Goal: Communication & Community: Answer question/provide support

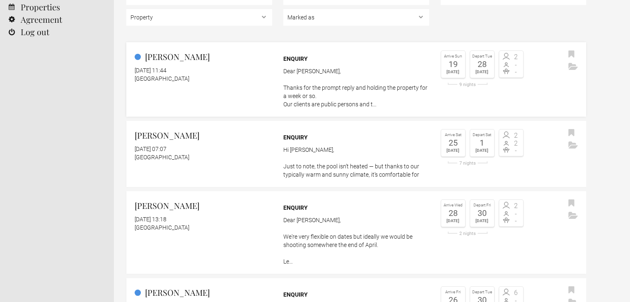
scroll to position [83, 0]
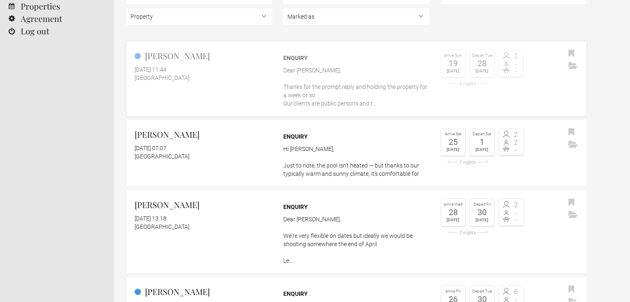
click at [284, 65] on div "Enquiry Dear Aine, Thanks for the prompt reply and holding the property for a w…" at bounding box center [356, 79] width 146 height 58
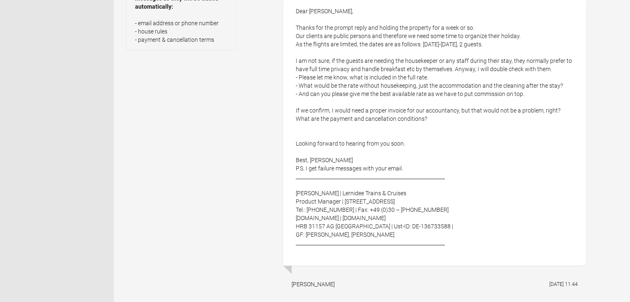
scroll to position [290, 0]
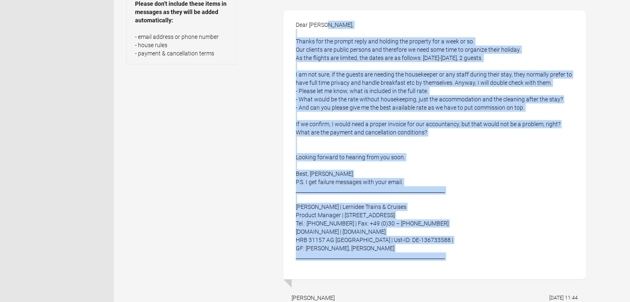
drag, startPoint x: 290, startPoint y: 24, endPoint x: 461, endPoint y: 265, distance: 295.2
click at [461, 265] on div "Dear [PERSON_NAME], Thanks for the prompt reply and holding the property for a …" at bounding box center [434, 144] width 303 height 269
copy div "Dear [PERSON_NAME], Thanks for the prompt reply and holding the property for a …"
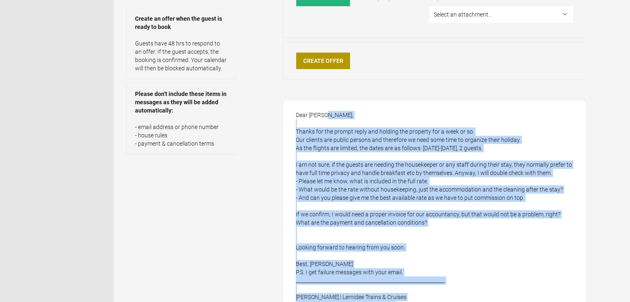
scroll to position [0, 0]
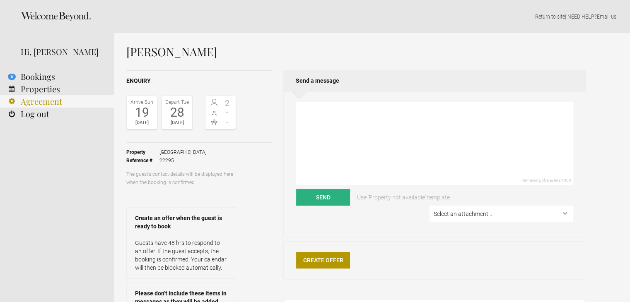
click at [40, 102] on link "Agreement" at bounding box center [57, 101] width 114 height 12
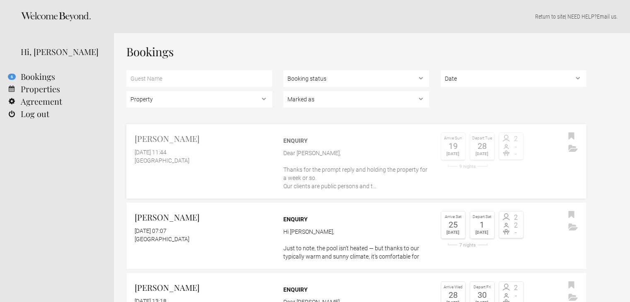
click at [242, 156] on div "[GEOGRAPHIC_DATA]" at bounding box center [203, 160] width 137 height 8
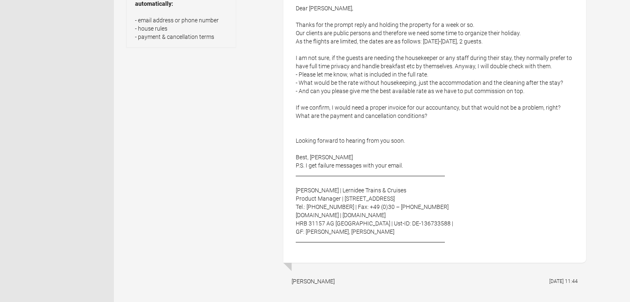
scroll to position [290, 0]
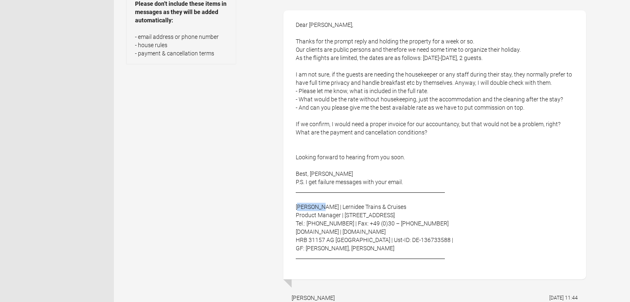
drag, startPoint x: 297, startPoint y: 205, endPoint x: 319, endPoint y: 205, distance: 21.9
click at [319, 205] on div "Dear [PERSON_NAME], Thanks for the prompt reply and holding the property for a …" at bounding box center [434, 144] width 303 height 269
drag, startPoint x: 359, startPoint y: 231, endPoint x: 401, endPoint y: 232, distance: 41.8
click at [401, 232] on div "Dear [PERSON_NAME], Thanks for the prompt reply and holding the property for a …" at bounding box center [434, 144] width 303 height 269
copy div "www.lernidee.de"
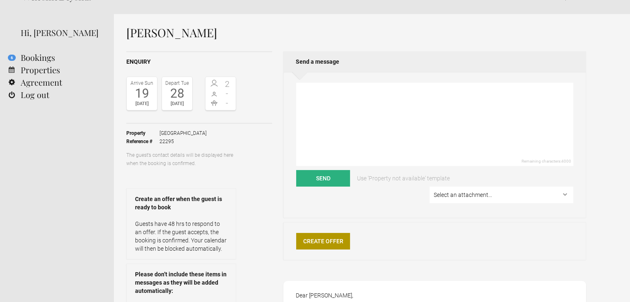
scroll to position [0, 0]
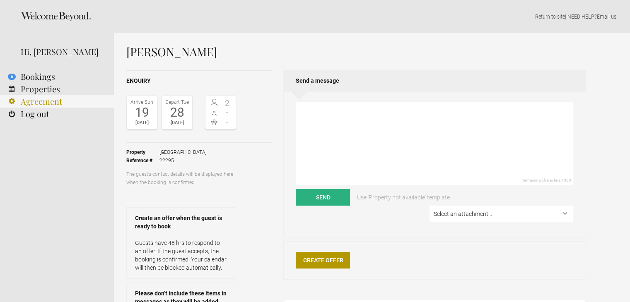
click at [40, 102] on link "Agreement" at bounding box center [57, 101] width 114 height 12
